Goal: Navigation & Orientation: Understand site structure

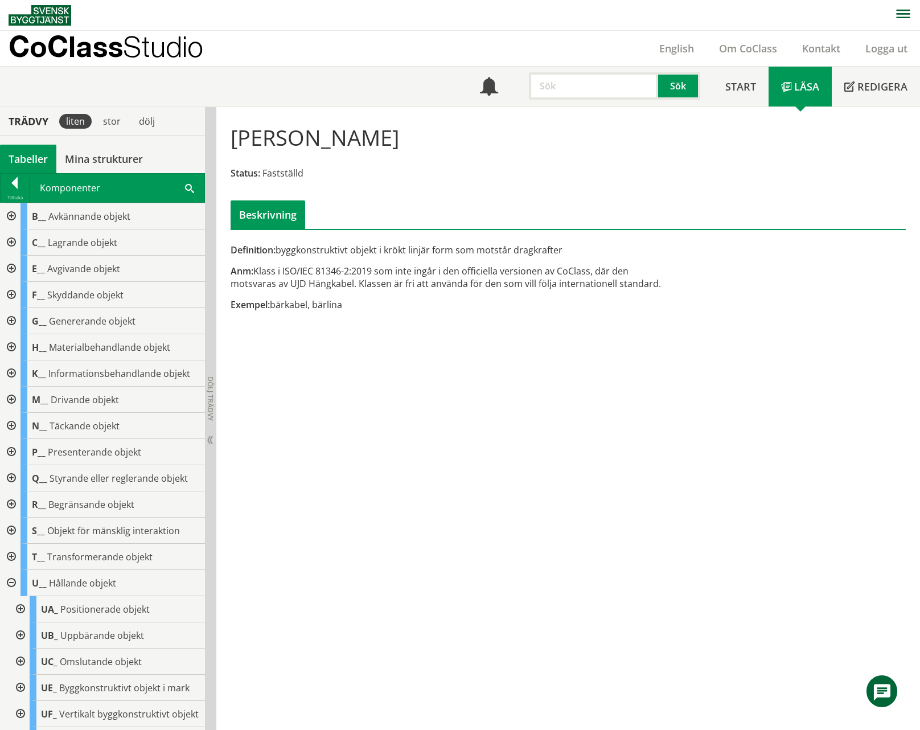
scroll to position [606, 0]
click at [11, 583] on div at bounding box center [10, 583] width 20 height 26
click at [36, 158] on div "Tabeller" at bounding box center [28, 159] width 56 height 28
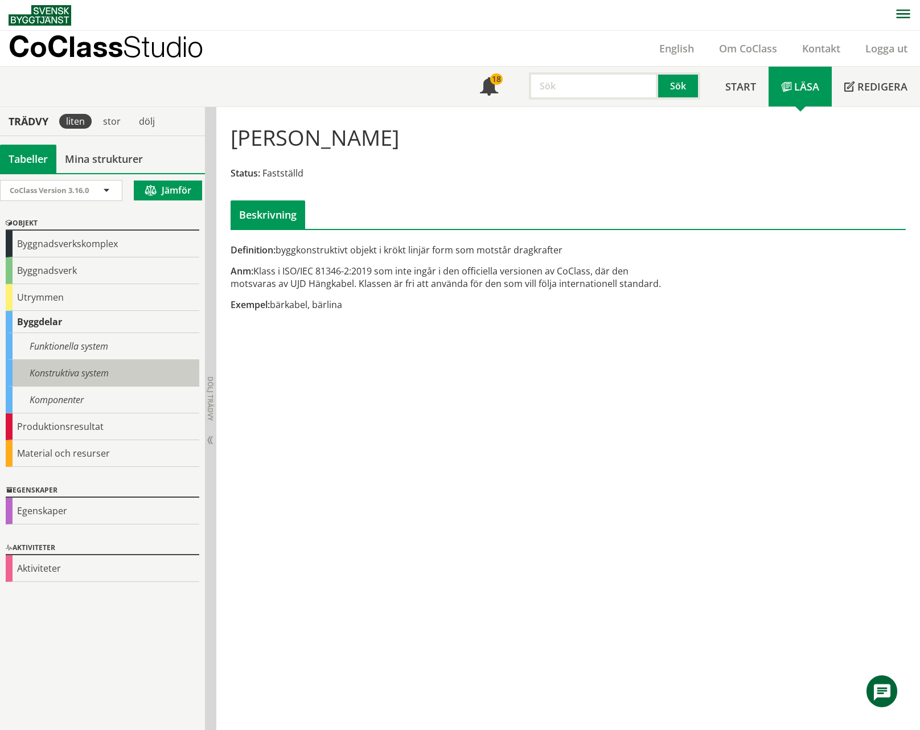
click at [63, 373] on div "Konstruktiva system" at bounding box center [103, 373] width 194 height 27
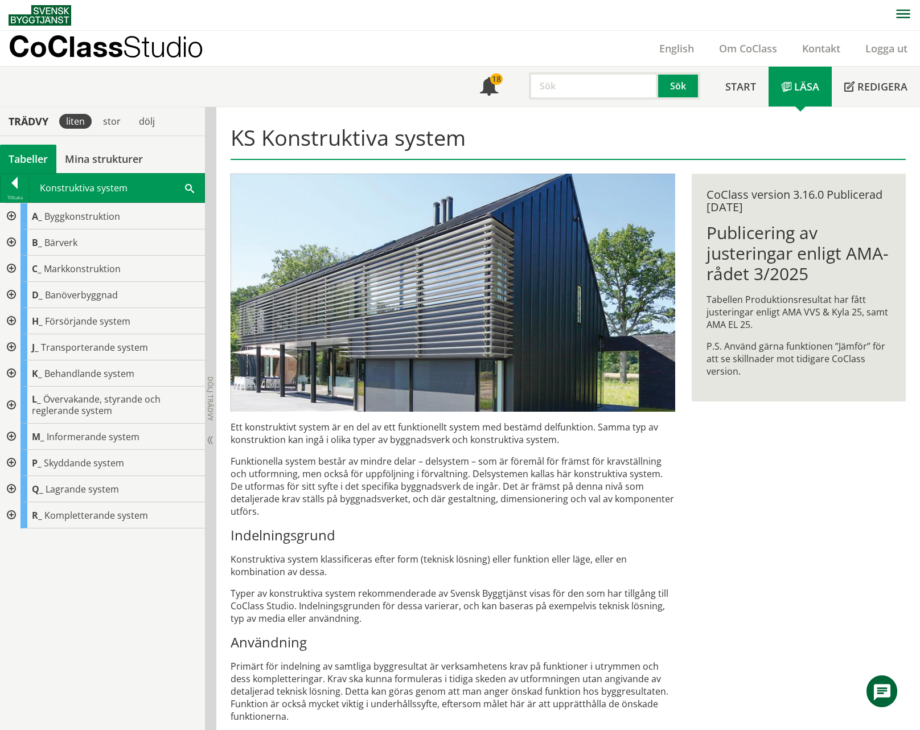
click at [11, 347] on div at bounding box center [10, 347] width 20 height 26
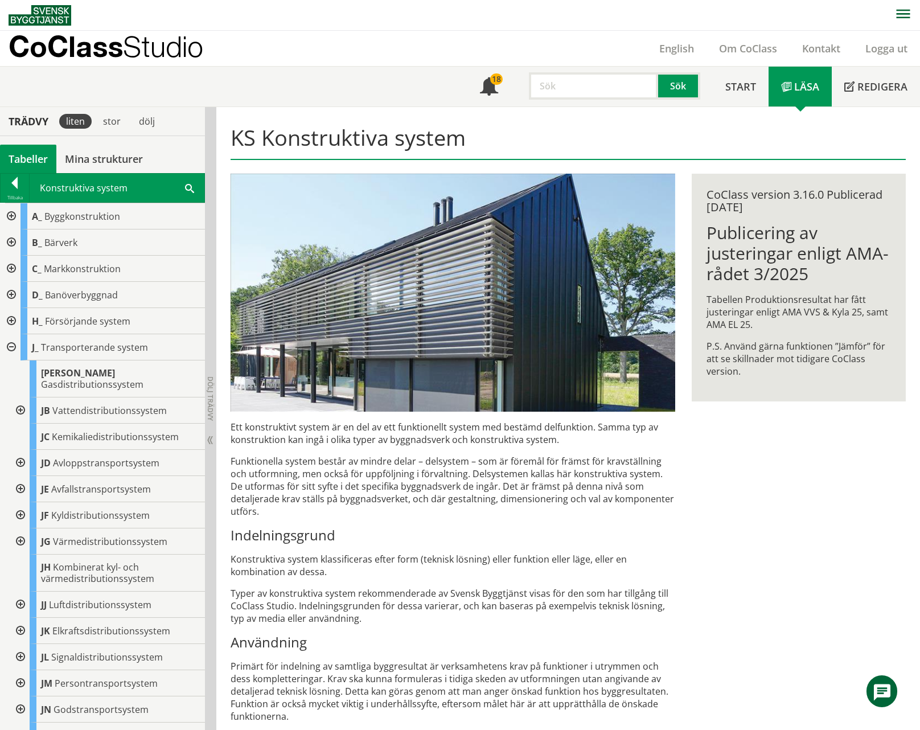
click at [11, 347] on div at bounding box center [10, 347] width 20 height 26
